Goal: Task Accomplishment & Management: Complete application form

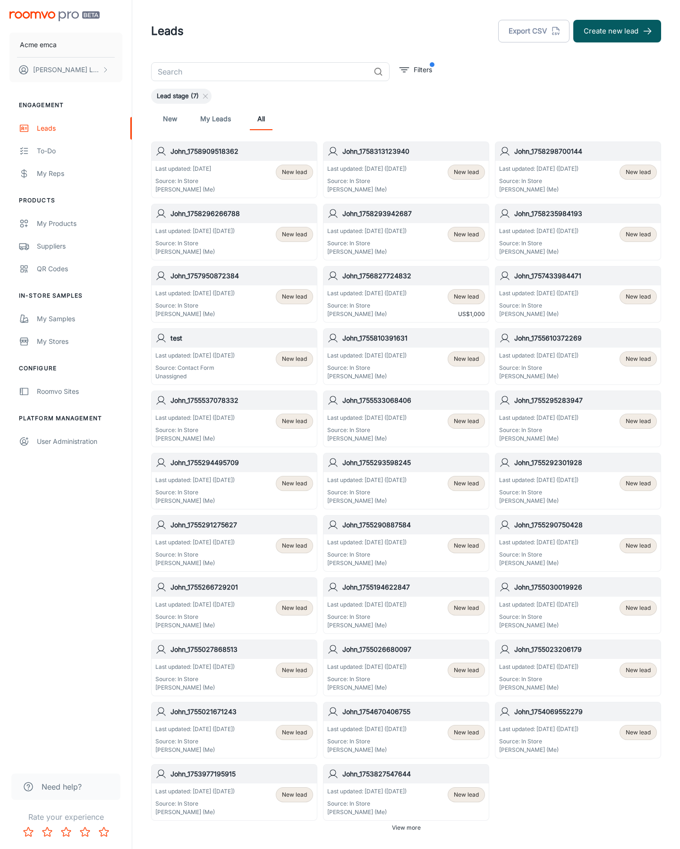
click at [617, 31] on button "Create new lead" at bounding box center [617, 31] width 88 height 23
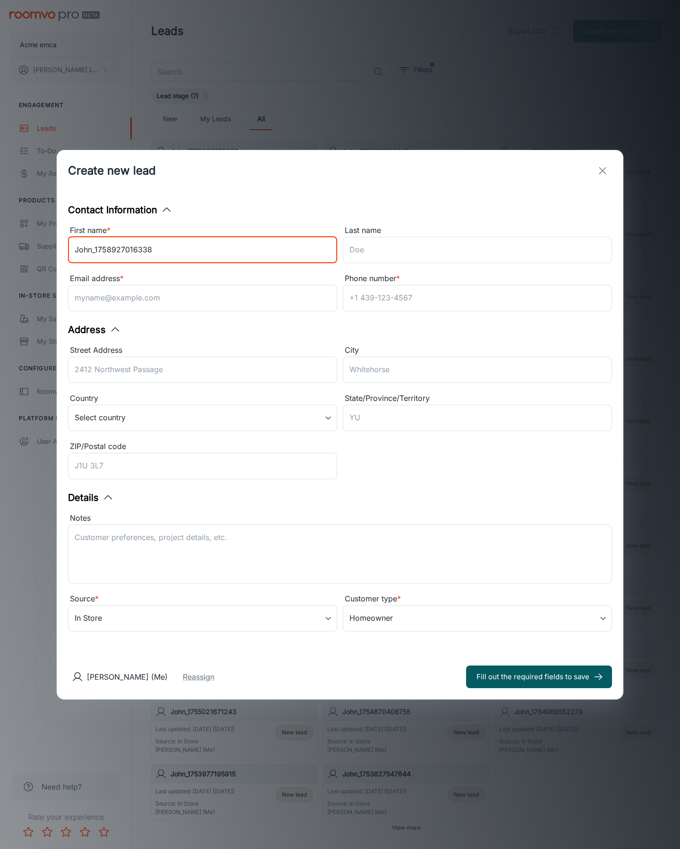
type input "John_1758927016338"
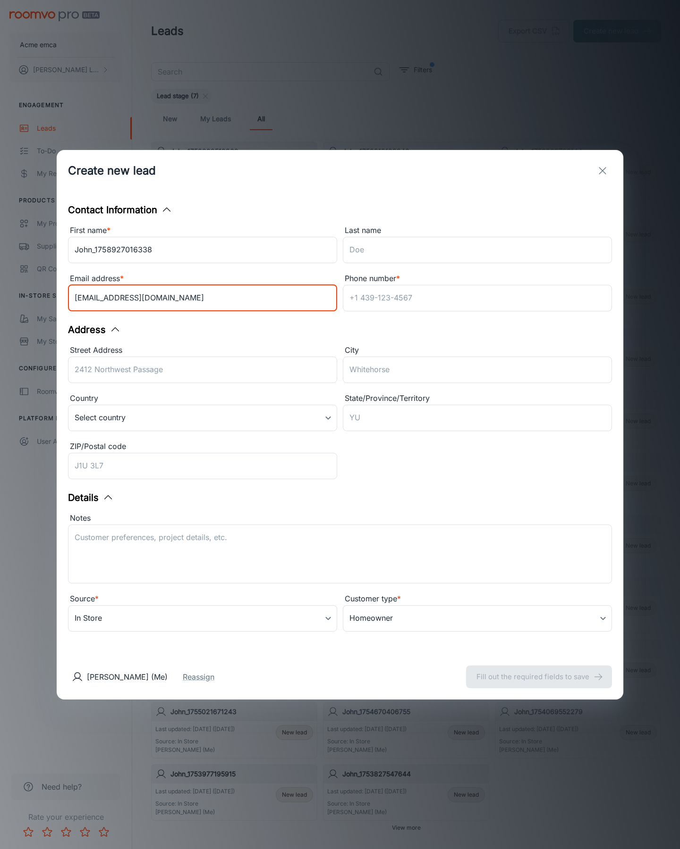
type input "[EMAIL_ADDRESS][DOMAIN_NAME]"
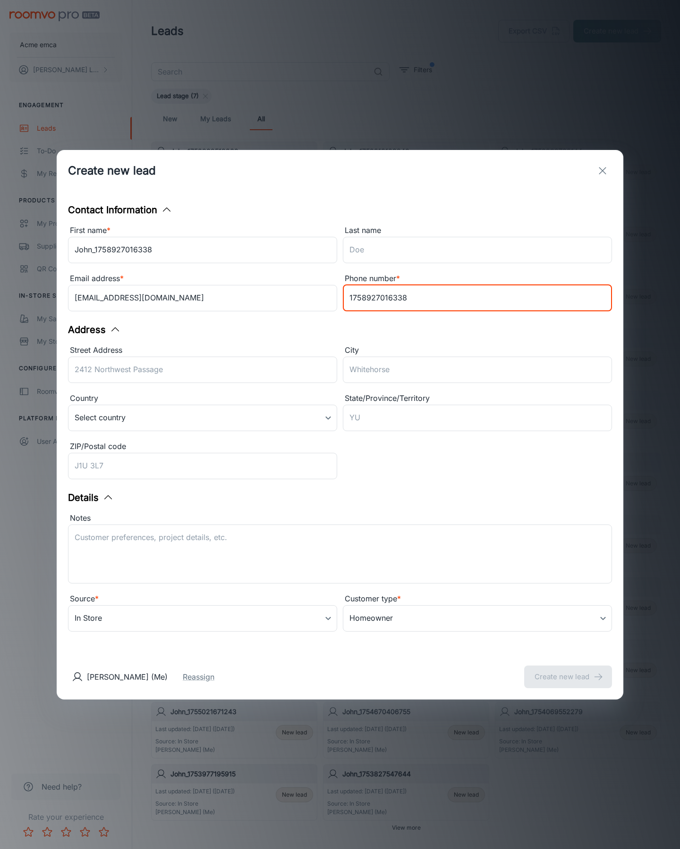
type input "1758927016338"
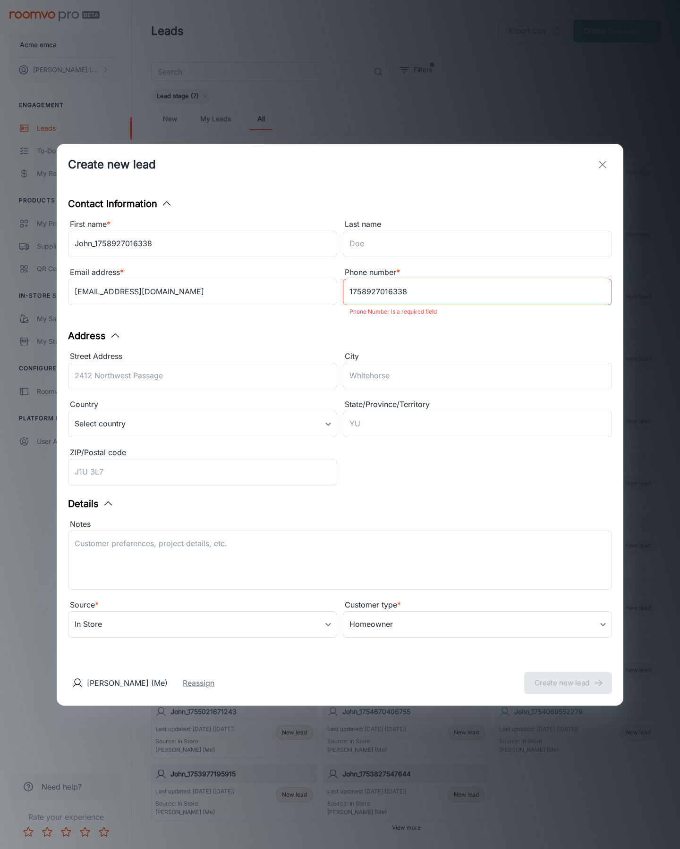
click at [568, 677] on button "Create new lead" at bounding box center [568, 683] width 88 height 23
